Goal: Information Seeking & Learning: Learn about a topic

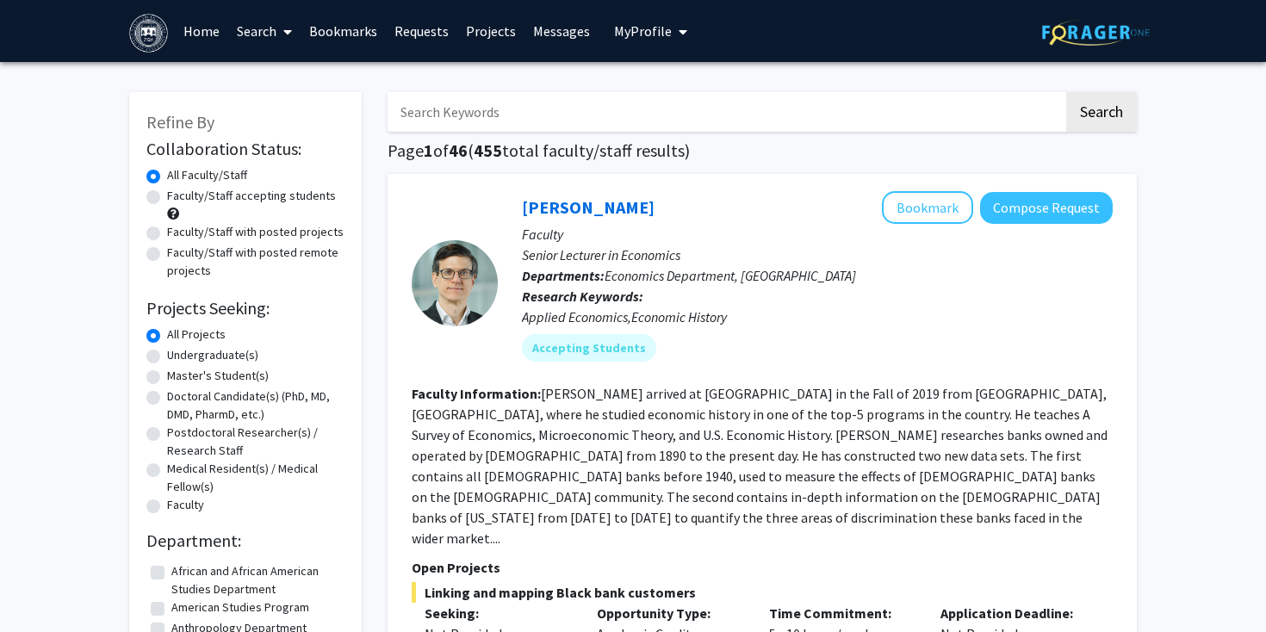
click at [201, 200] on label "Faculty/Staff accepting students" at bounding box center [251, 196] width 169 height 18
click at [178, 198] on input "Faculty/Staff accepting students" at bounding box center [172, 192] width 11 height 11
radio input "true"
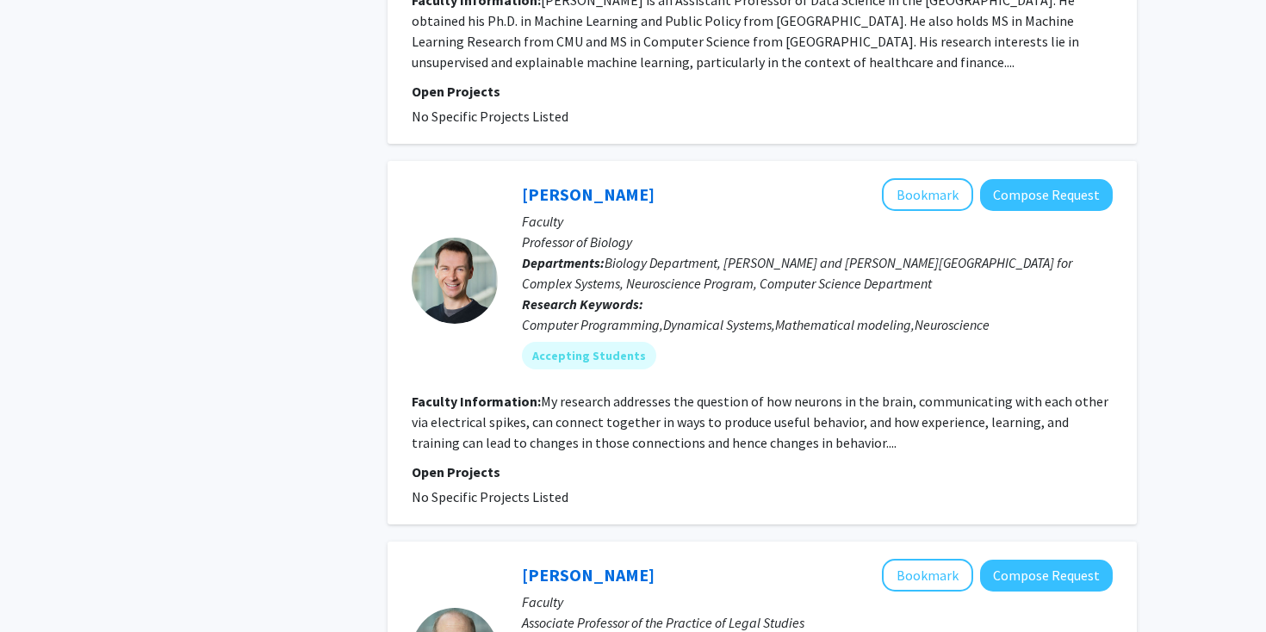
scroll to position [3834, 0]
click at [1015, 179] on button "Compose Request" at bounding box center [1046, 195] width 133 height 32
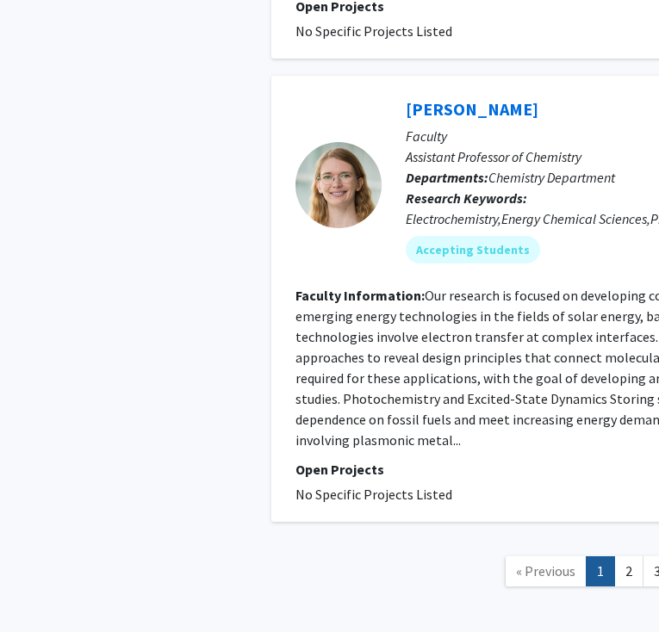
scroll to position [5122, 0]
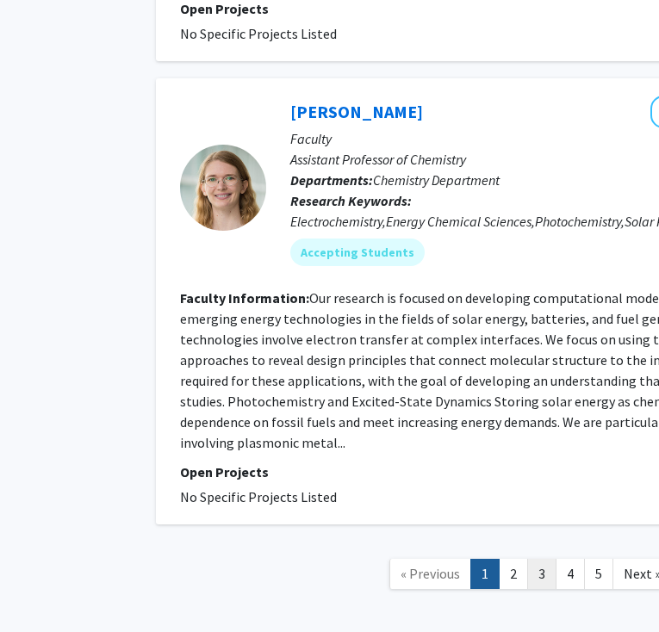
click at [542, 559] on link "3" at bounding box center [541, 574] width 29 height 30
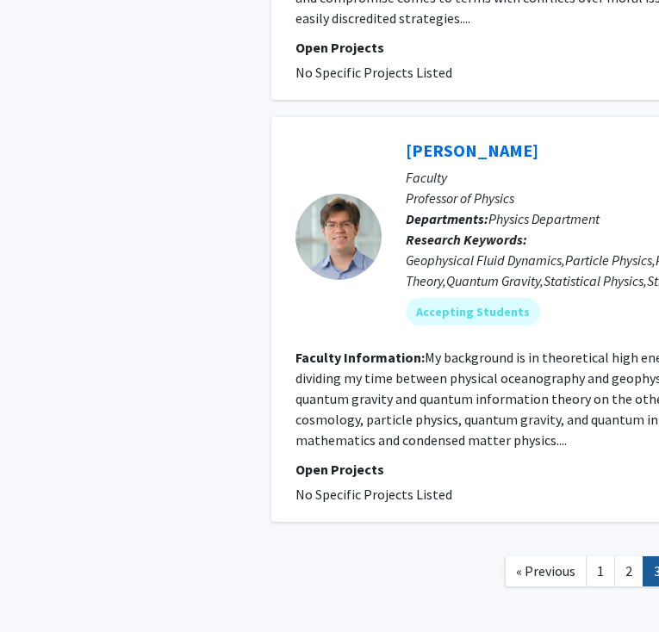
scroll to position [3936, 0]
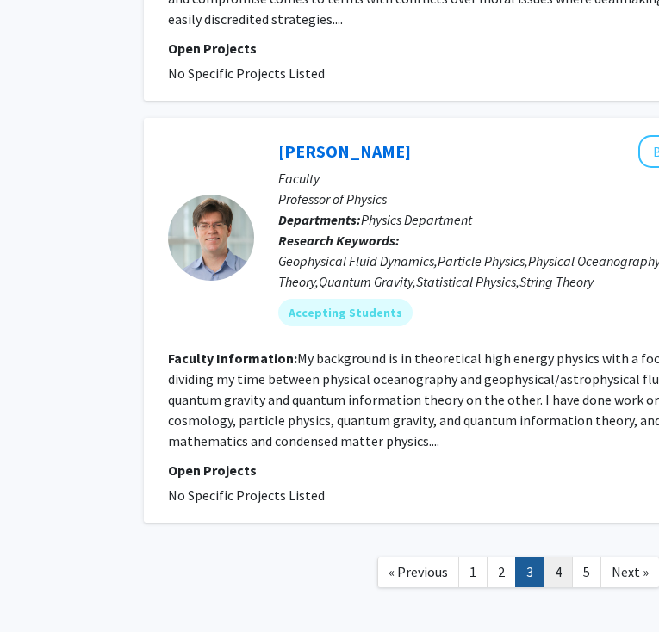
click at [555, 557] on link "4" at bounding box center [557, 572] width 29 height 30
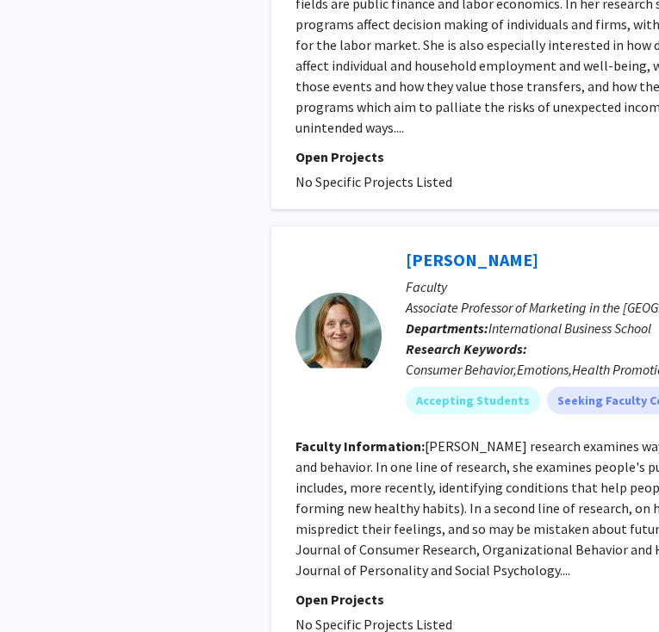
scroll to position [3234, 0]
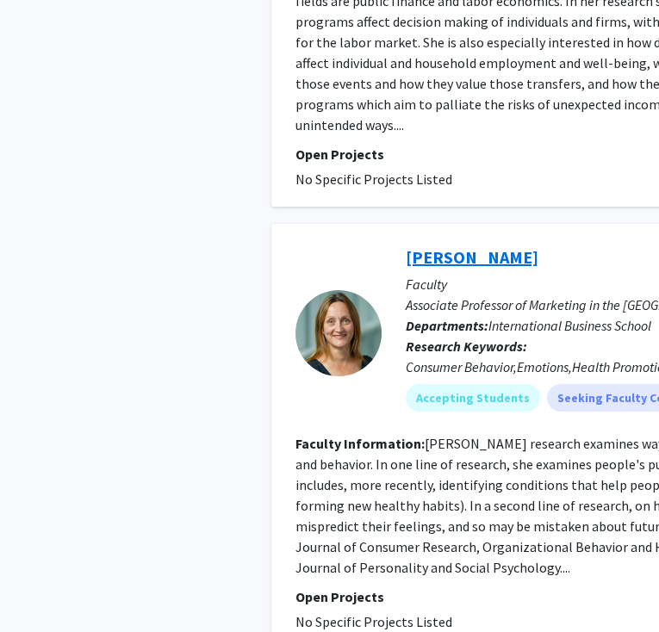
click at [462, 246] on link "[PERSON_NAME]" at bounding box center [472, 257] width 133 height 22
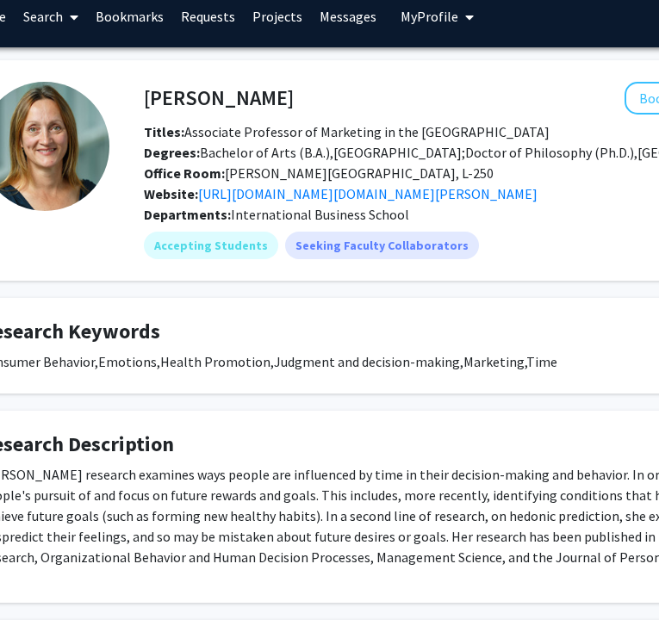
scroll to position [15, 90]
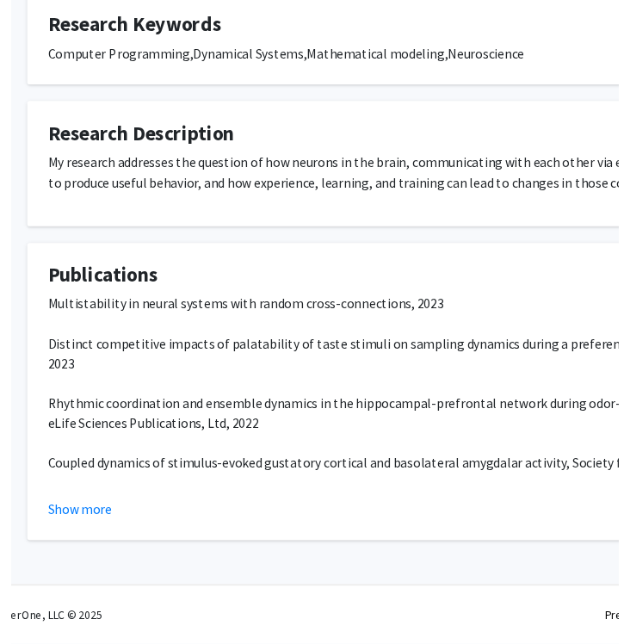
scroll to position [340, 40]
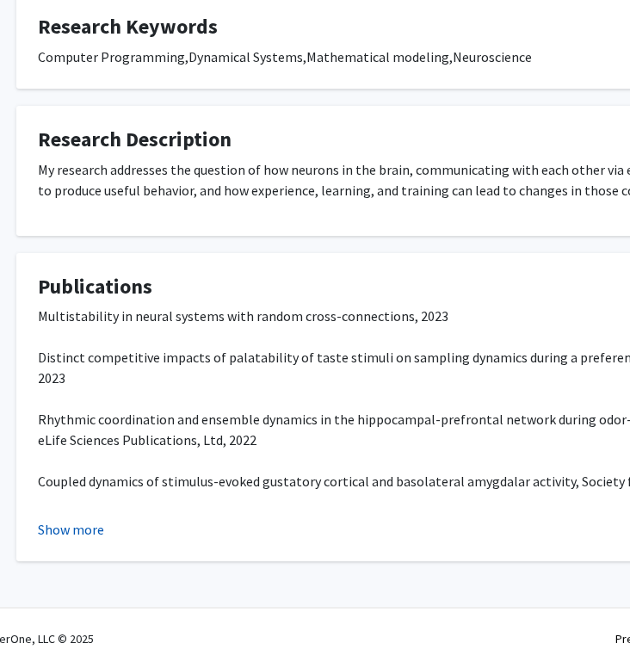
click at [75, 529] on button "Show more" at bounding box center [71, 529] width 66 height 21
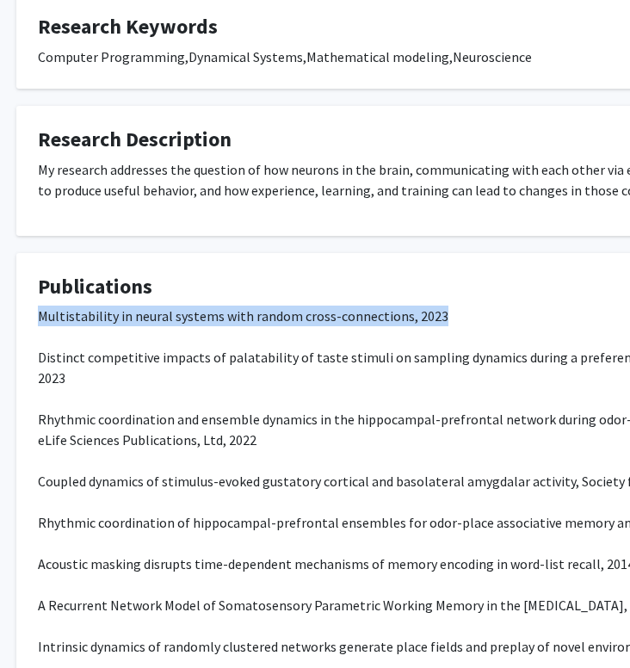
drag, startPoint x: 40, startPoint y: 316, endPoint x: 437, endPoint y: 313, distance: 396.1
click at [437, 313] on p "Multistability in neural systems with random cross-connections, 2023 Distinct c…" at bounding box center [477, 492] width 878 height 372
copy span "Multistability in neural systems with random cross-connections, 2023"
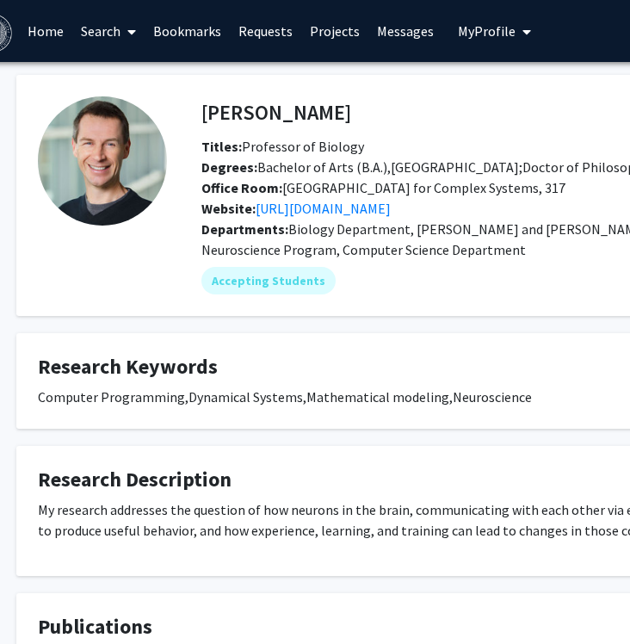
scroll to position [0, 40]
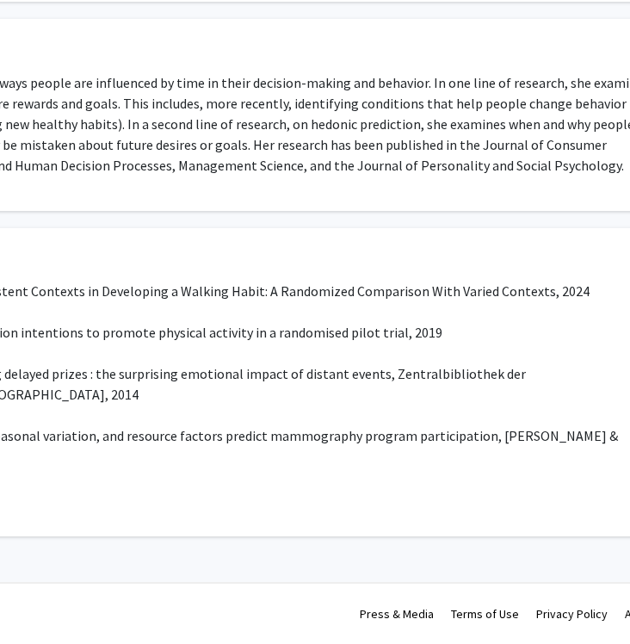
scroll to position [407, 299]
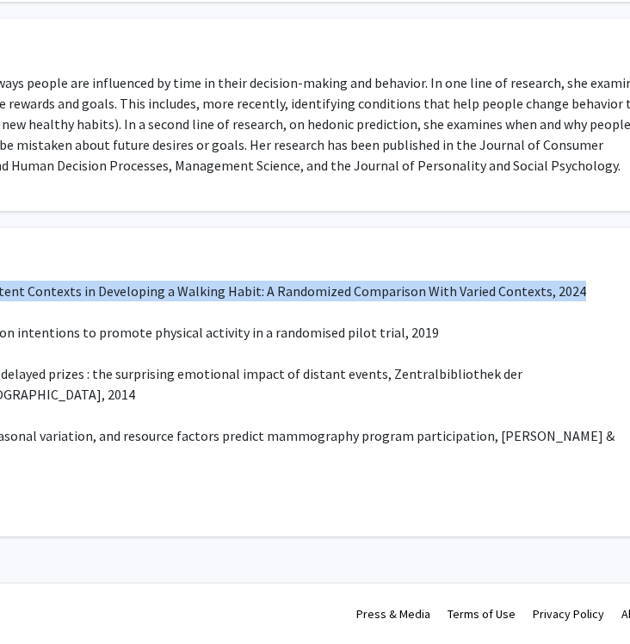
drag, startPoint x: 79, startPoint y: 291, endPoint x: 554, endPoint y: 292, distance: 474.4
click at [554, 292] on span "Confirming the Causal Role of Consistent Contexts in Developing a Walking Habit…" at bounding box center [183, 290] width 808 height 17
copy span "Confirming the Causal Role of Consistent Contexts in Developing a Walking Habit…"
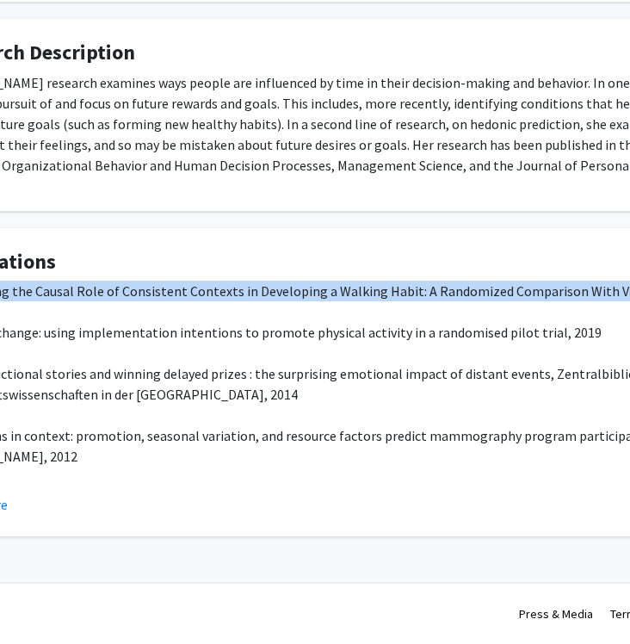
scroll to position [406, 151]
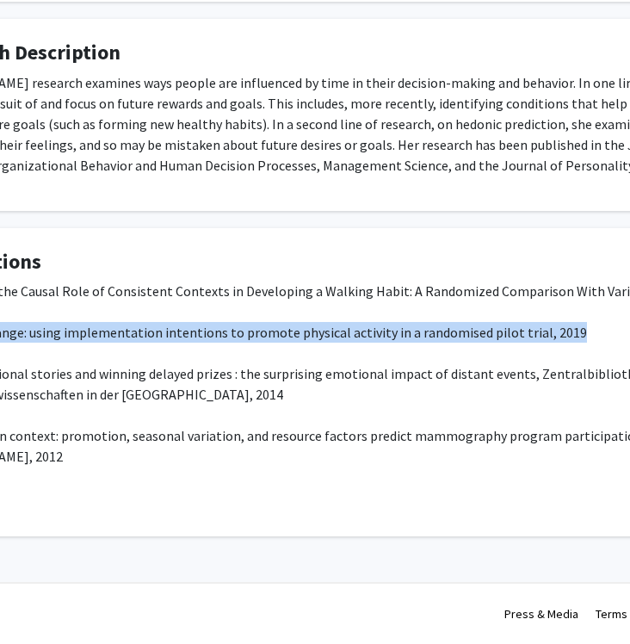
drag, startPoint x: 60, startPoint y: 335, endPoint x: 559, endPoint y: 336, distance: 498.6
click at [559, 337] on span "Time for change: using implementation intentions to promote physical activity i…" at bounding box center [257, 332] width 660 height 17
copy span "Time for change: using implementation intentions to promote physical activity i…"
